Goal: Task Accomplishment & Management: Use online tool/utility

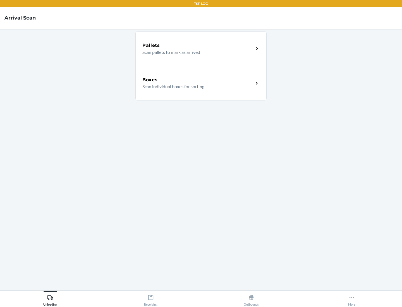
click at [198, 80] on div "Boxes" at bounding box center [197, 79] width 111 height 7
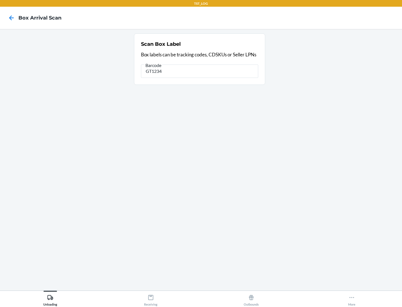
type input "GT1234"
